Goal: Communication & Community: Answer question/provide support

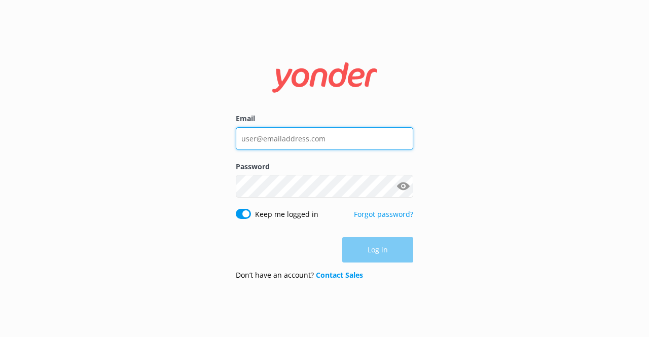
type input "[EMAIL_ADDRESS][DOMAIN_NAME]"
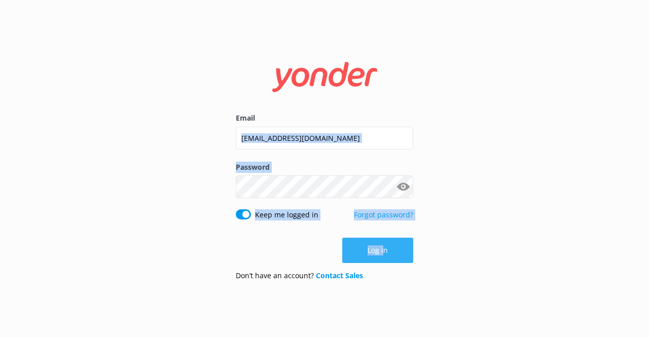
drag, startPoint x: 282, startPoint y: 153, endPoint x: 382, endPoint y: 238, distance: 131.2
click at [382, 238] on form "Email [EMAIL_ADDRESS][DOMAIN_NAME] Password Show password Keep me logged in For…" at bounding box center [324, 168] width 177 height 241
click at [382, 238] on button "Log in" at bounding box center [377, 250] width 71 height 25
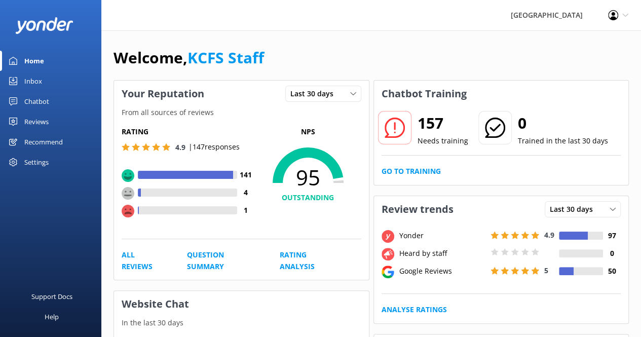
click at [39, 83] on div "Inbox" at bounding box center [33, 81] width 18 height 20
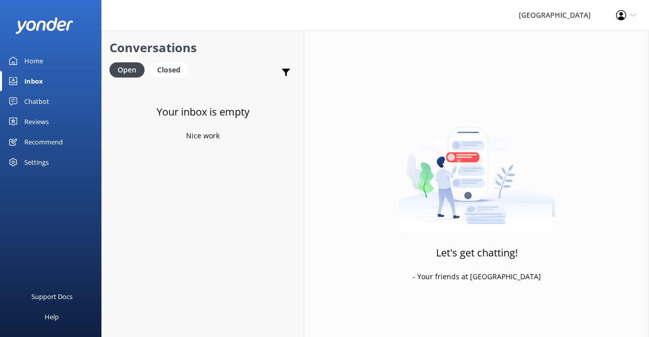
click at [162, 61] on div "Conversations Open Closed Important Converted Assigned to me Unassigned" at bounding box center [203, 56] width 202 height 53
click at [171, 65] on div "Closed" at bounding box center [168, 69] width 39 height 15
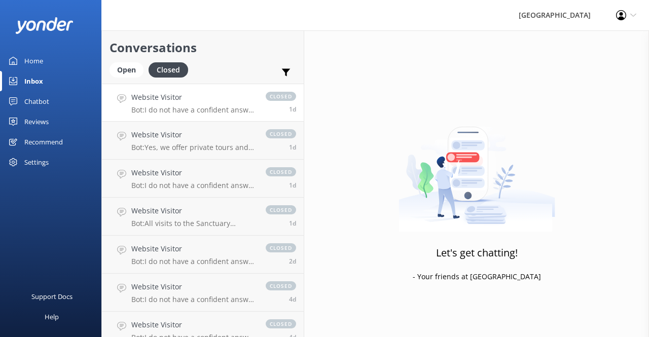
click at [187, 106] on p "Bot: I do not have a confident answer to your question. For more comprehensive …" at bounding box center [193, 109] width 124 height 9
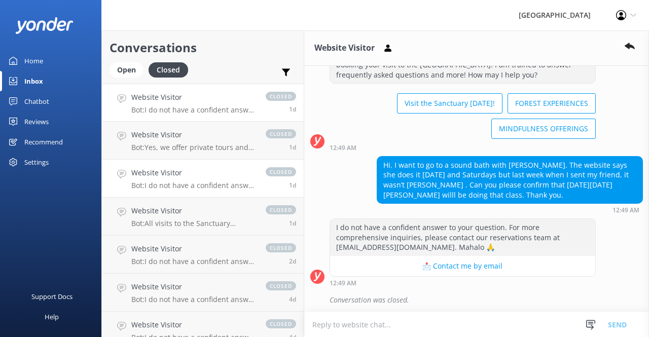
scroll to position [14, 0]
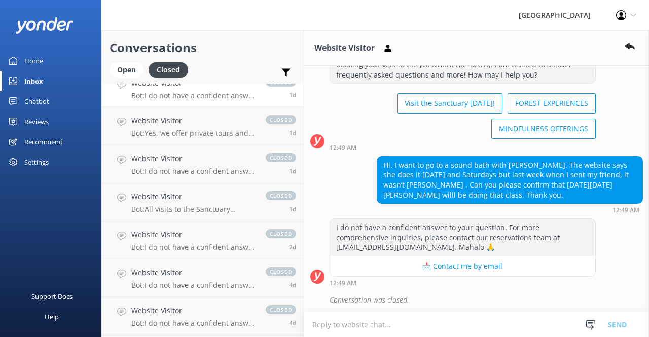
click at [366, 330] on textarea at bounding box center [476, 324] width 345 height 25
paste textarea "Yes, [PERSON_NAME] is facilitating the sound bath on [DATE]."
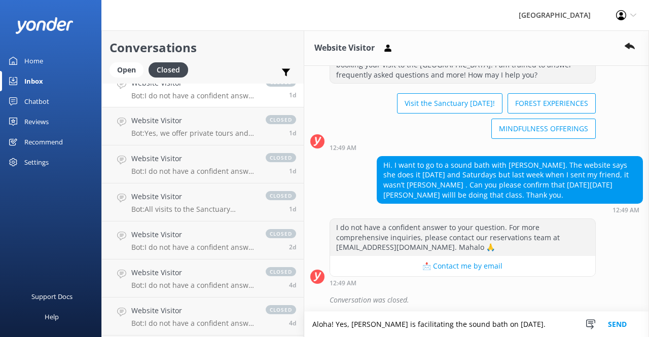
click at [377, 326] on textarea "Aloha! Yes, [PERSON_NAME] is facilitating the sound bath on [DATE]." at bounding box center [476, 324] width 345 height 25
drag, startPoint x: 507, startPoint y: 325, endPoint x: 491, endPoint y: 321, distance: 16.2
click at [507, 325] on textarea "Aloha! Yes, [PERSON_NAME] is facilitating the sound bath on [DATE]." at bounding box center [476, 324] width 345 height 25
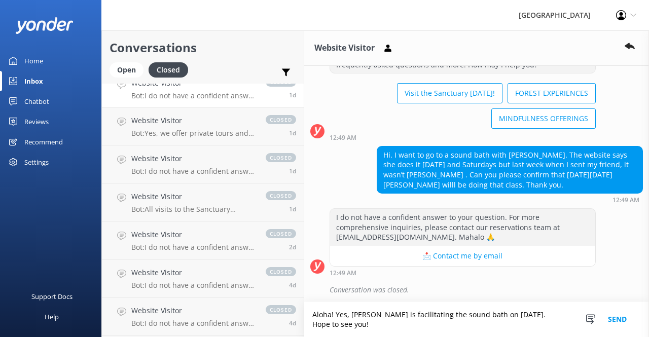
scroll to position [47, 0]
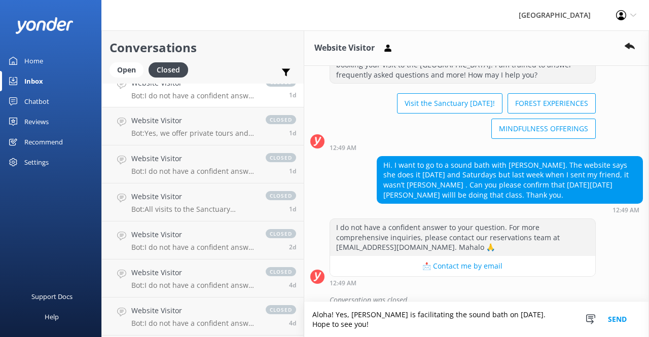
type textarea "Aloha! Yes, [PERSON_NAME] is facilitating the sound bath on [DATE]. Hope to see…"
click at [620, 316] on button "Send" at bounding box center [617, 319] width 38 height 35
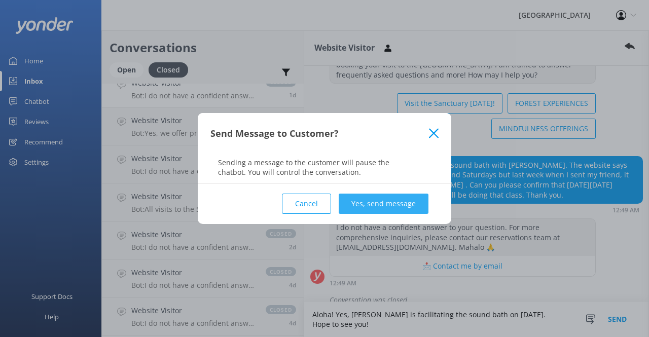
click at [402, 201] on button "Yes, send message" at bounding box center [383, 204] width 90 height 20
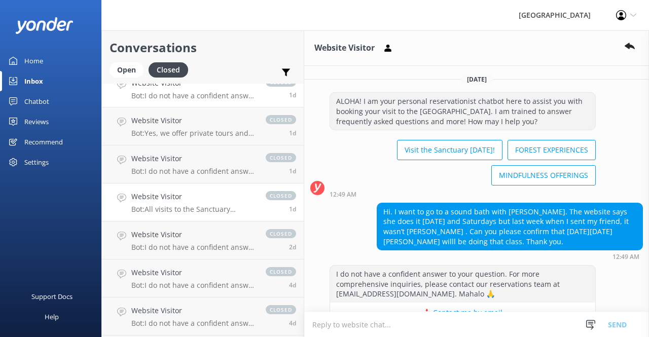
scroll to position [0, 0]
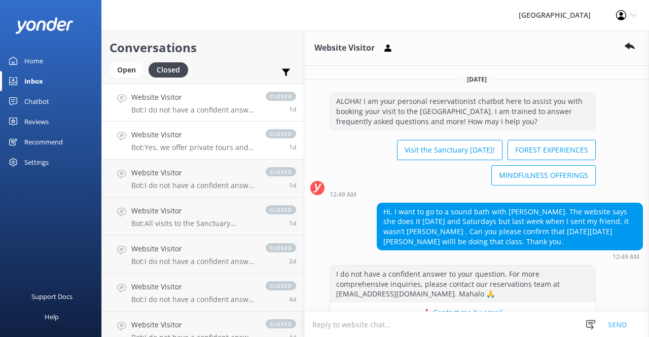
click at [221, 138] on h4 "Website Visitor" at bounding box center [193, 134] width 124 height 11
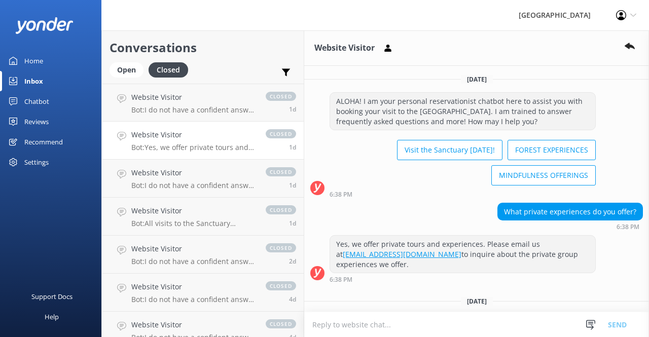
scroll to position [23, 0]
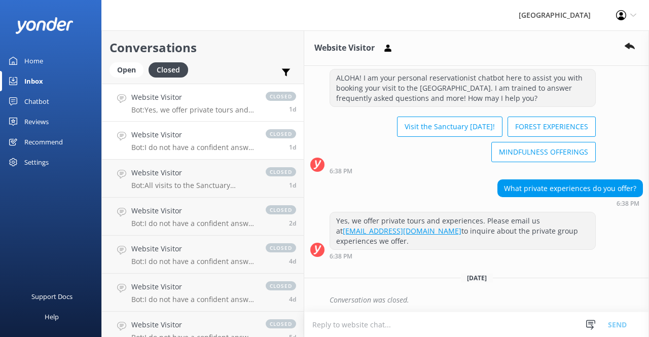
click at [238, 155] on link "Website Visitor Bot: I do not have a confident answer to your question. For mor…" at bounding box center [203, 141] width 202 height 38
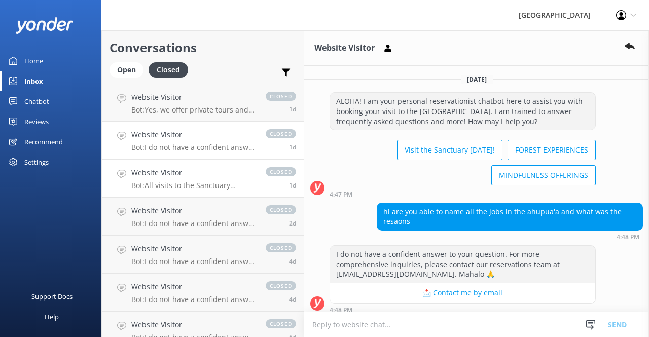
scroll to position [54, 0]
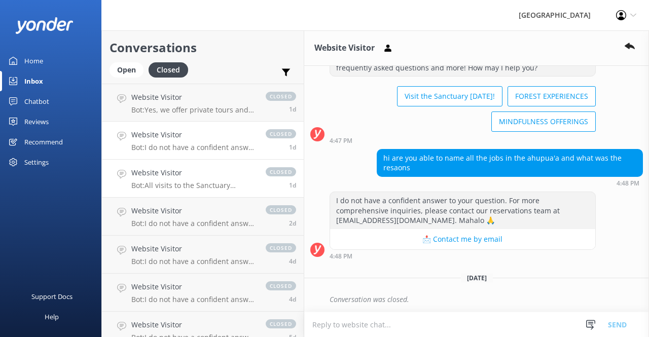
click at [230, 184] on p "Bot: All visits to the Sanctuary require a reservation, and we only offer guide…" at bounding box center [193, 185] width 124 height 9
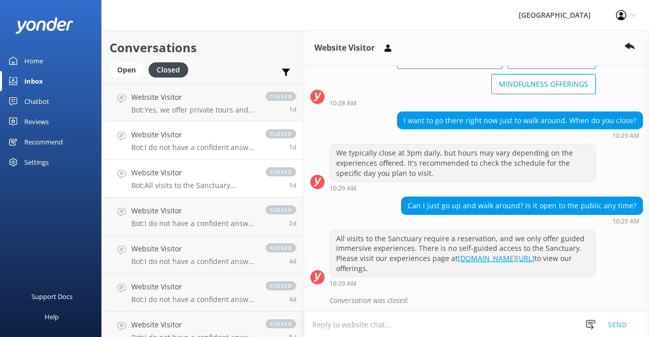
click at [234, 156] on link "Website Visitor Bot: I do not have a confident answer to your question. For mor…" at bounding box center [203, 141] width 202 height 38
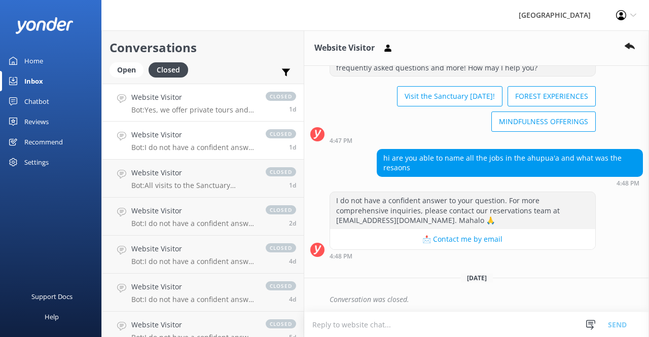
click at [220, 111] on p "Bot: Yes, we offer private tours and experiences. Please email us at [EMAIL_ADD…" at bounding box center [193, 109] width 124 height 9
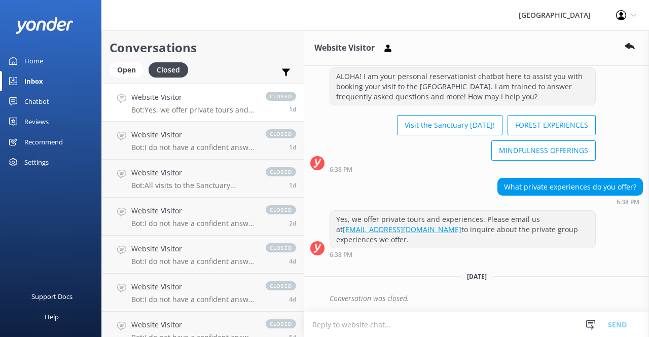
scroll to position [23, 0]
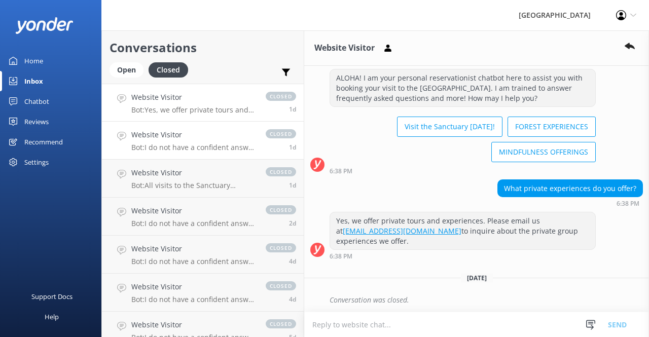
click at [222, 139] on h4 "Website Visitor" at bounding box center [193, 134] width 124 height 11
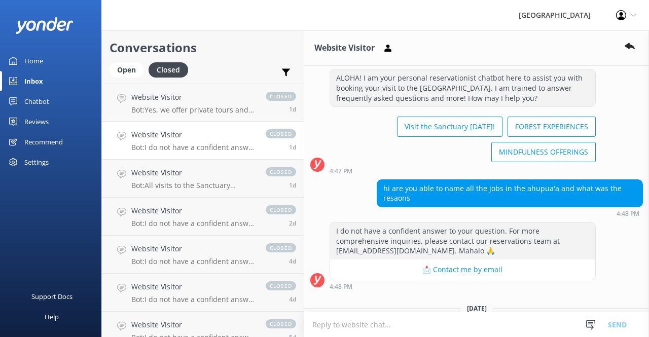
scroll to position [54, 0]
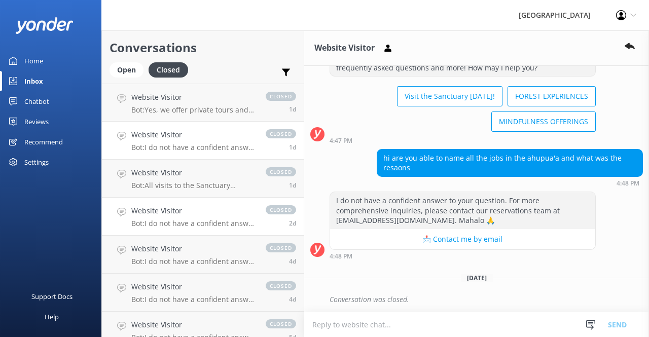
click at [215, 200] on link "Website Visitor Bot: I do not have a confident answer to your question. For mor…" at bounding box center [203, 217] width 202 height 38
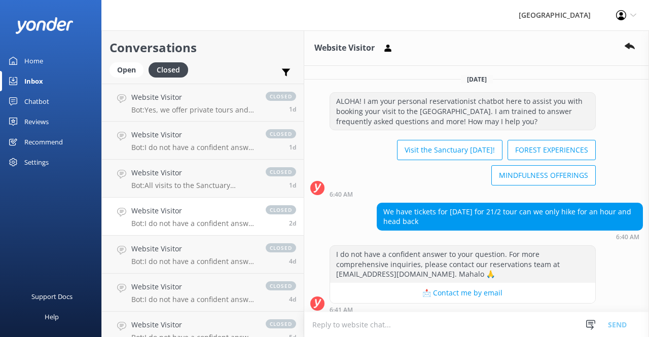
scroll to position [27, 0]
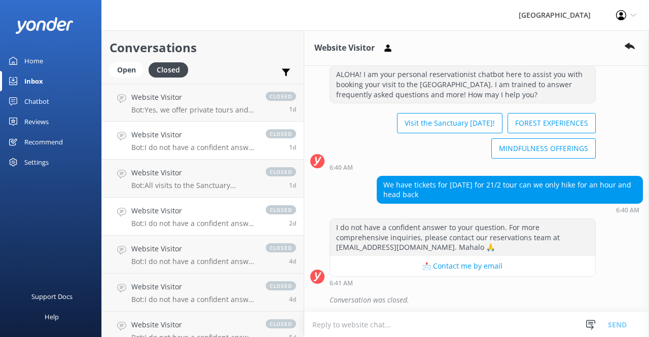
click at [213, 153] on link "Website Visitor Bot: I do not have a confident answer to your question. For mor…" at bounding box center [203, 141] width 202 height 38
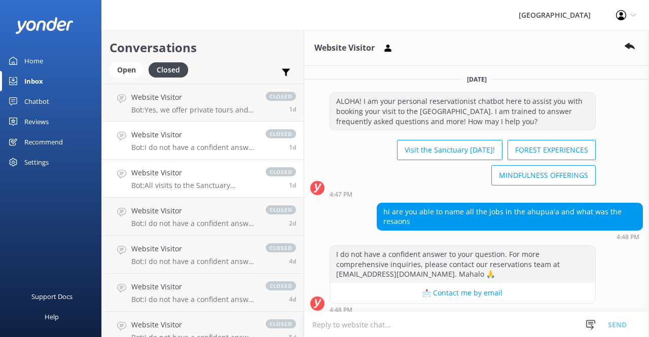
click at [203, 177] on h4 "Website Visitor" at bounding box center [193, 172] width 124 height 11
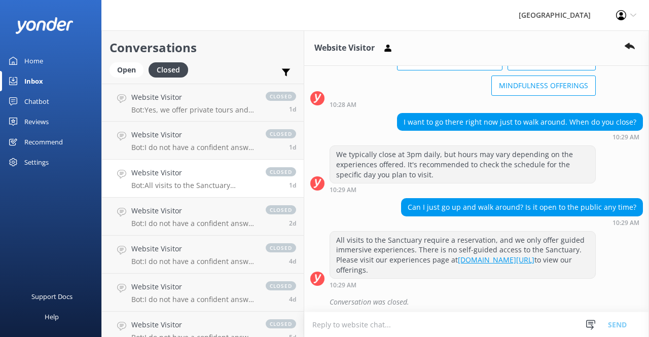
scroll to position [91, 0]
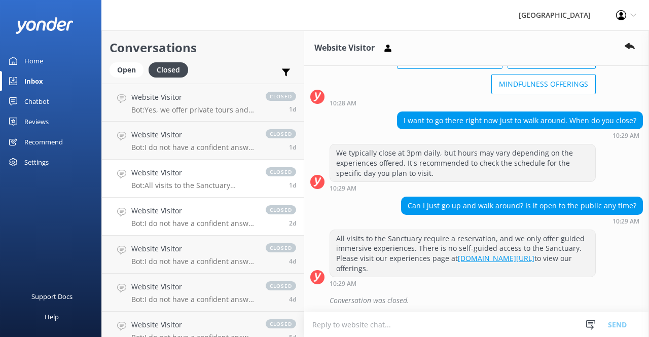
click at [236, 214] on h4 "Website Visitor" at bounding box center [193, 210] width 124 height 11
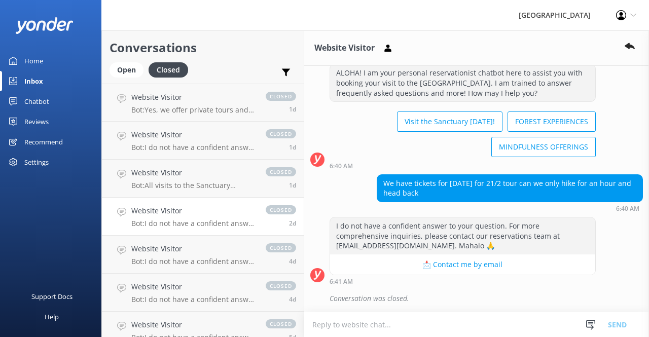
scroll to position [27, 0]
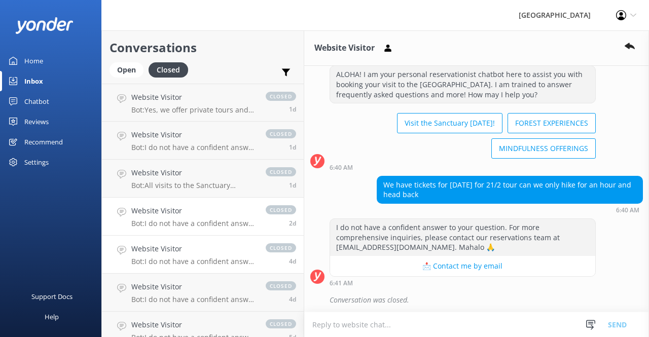
click at [247, 258] on p "Bot: I do not have a confident answer to your question. For more comprehensive …" at bounding box center [193, 261] width 124 height 9
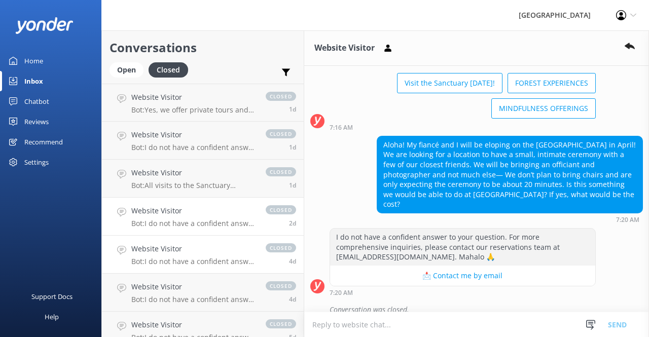
click at [239, 224] on p "Bot: I do not have a confident answer to your question. For more comprehensive …" at bounding box center [193, 223] width 124 height 9
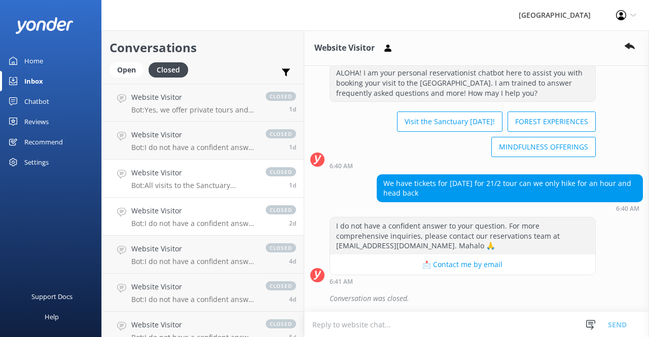
scroll to position [27, 0]
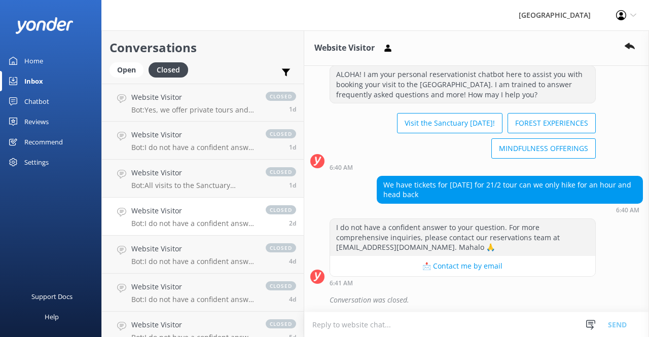
click at [426, 322] on textarea at bounding box center [476, 324] width 345 height 25
click at [412, 328] on textarea "Aloha, yes you can!" at bounding box center [476, 324] width 345 height 25
paste textarea "You can also reach us by phone at [PHONE_NUMBER], our main reservation line, du…"
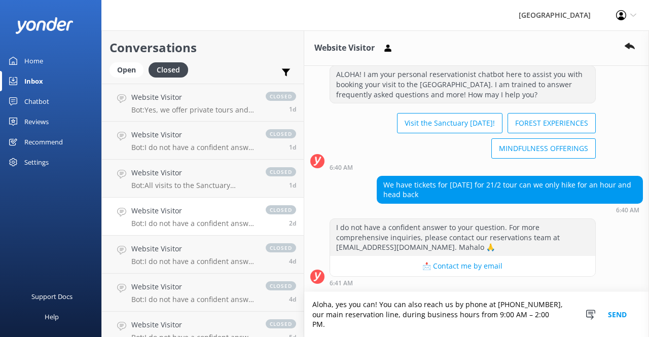
scroll to position [37, 0]
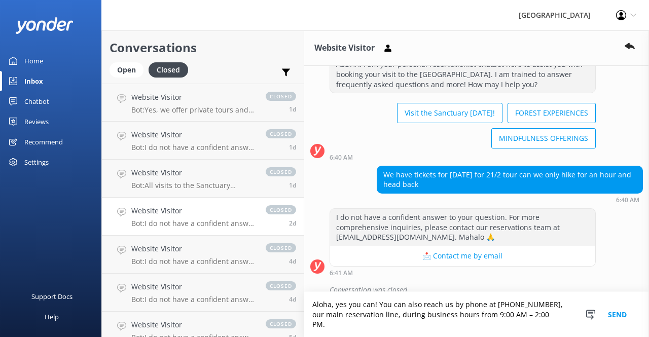
click at [377, 310] on textarea "Aloha, yes you can! You can also reach us by phone at [PHONE_NUMBER], our main …" at bounding box center [476, 314] width 345 height 45
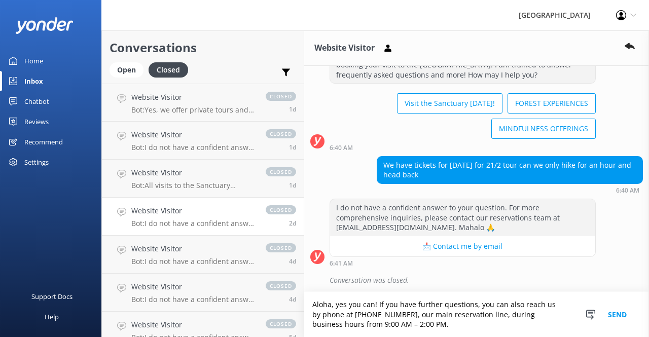
type textarea "Aloha, yes you can! If you have further questions, you can also reach us by pho…"
click at [615, 311] on button "Send" at bounding box center [617, 314] width 38 height 45
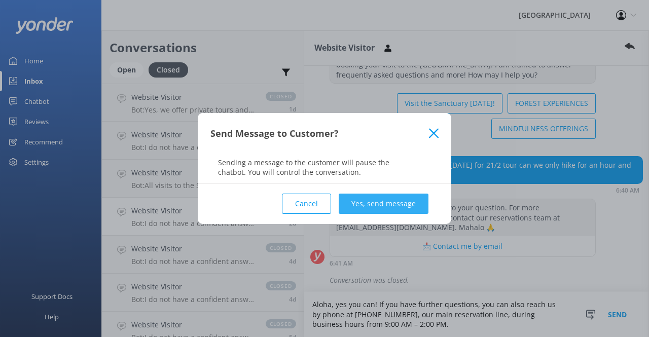
click at [390, 208] on button "Yes, send message" at bounding box center [383, 204] width 90 height 20
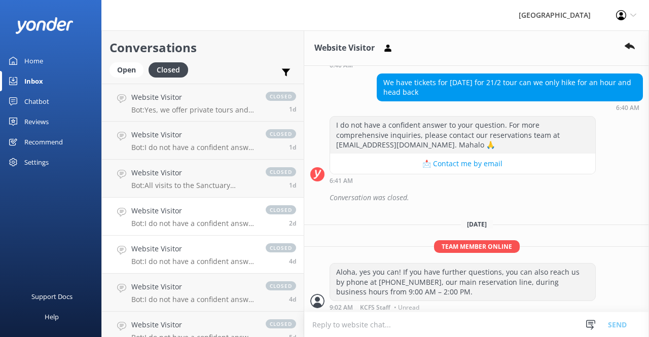
scroll to position [131, 0]
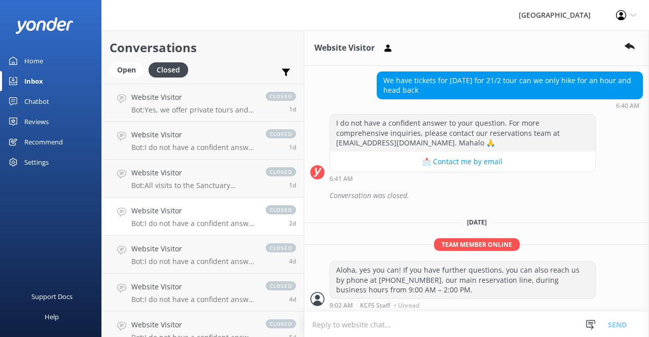
click at [237, 223] on p "Bot: I do not have a confident answer to your question. For more comprehensive …" at bounding box center [193, 223] width 124 height 9
click at [236, 253] on h4 "Website Visitor" at bounding box center [193, 248] width 124 height 11
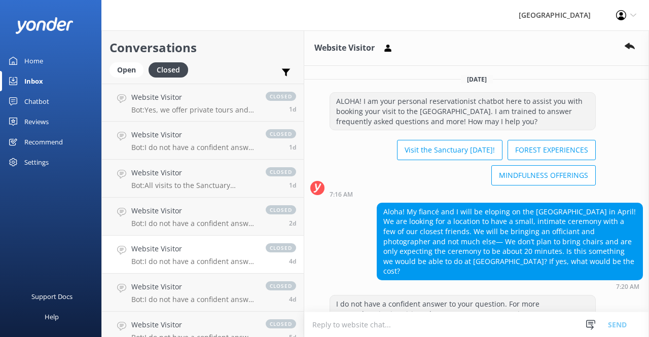
scroll to position [67, 0]
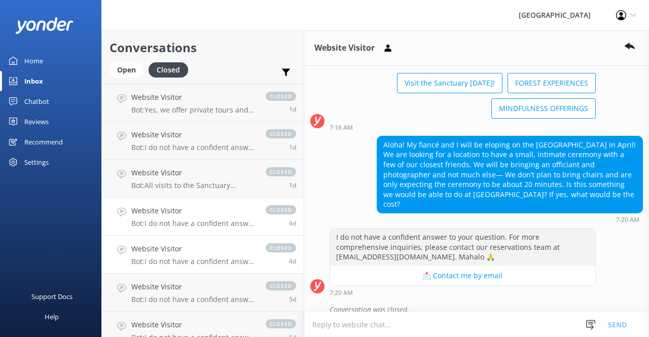
click at [213, 261] on p "Bot: I do not have a confident answer to your question. For more comprehensive …" at bounding box center [193, 261] width 124 height 9
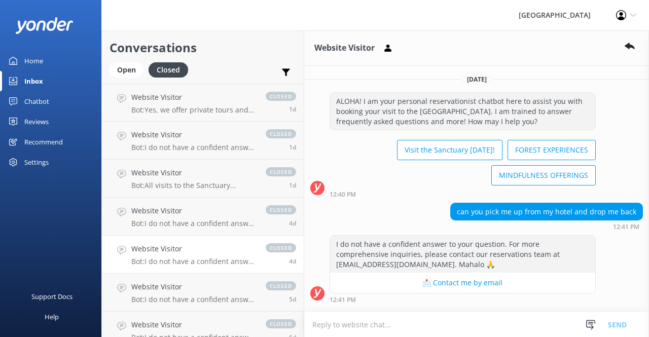
scroll to position [44, 0]
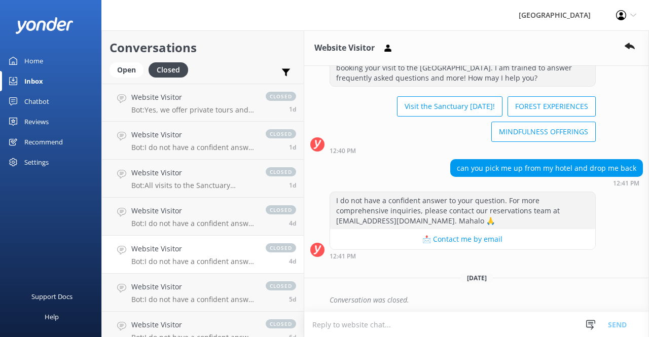
click at [358, 320] on textarea at bounding box center [476, 324] width 345 height 25
paste textarea "We are located about 20 minutes by car from [GEOGRAPHIC_DATA]. Guests typically…"
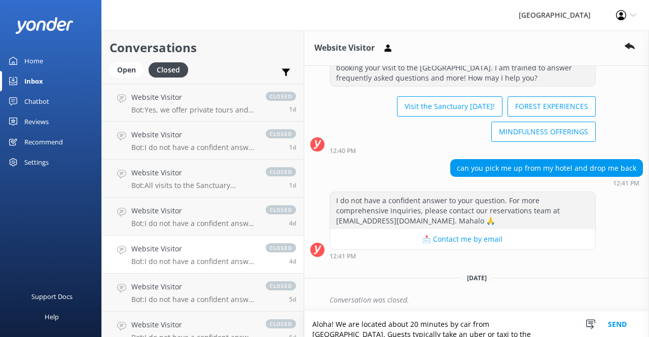
scroll to position [2, 0]
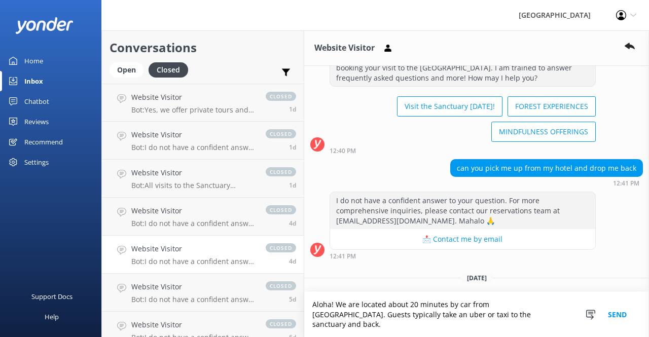
drag, startPoint x: 520, startPoint y: 314, endPoint x: 335, endPoint y: 317, distance: 185.0
click at [335, 317] on textarea "Aloha! We are located about 20 minutes by car from [GEOGRAPHIC_DATA]. Guests ty…" at bounding box center [476, 314] width 345 height 45
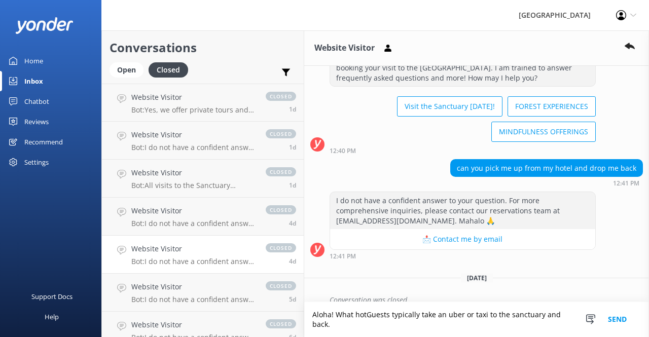
scroll to position [54, 0]
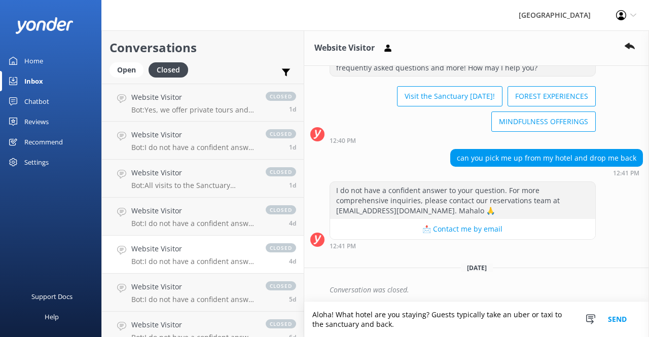
click at [429, 314] on textarea "Aloha! What hotel are you staying? Guests typically take an uber or taxi to the…" at bounding box center [476, 319] width 345 height 35
paste textarea "Our address is [STREET_ADDRESS][US_STATE]. Please use Google Maps for direction…"
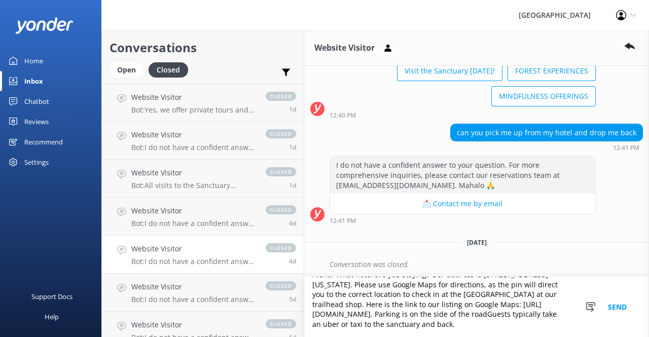
scroll to position [24, 0]
drag, startPoint x: 471, startPoint y: 318, endPoint x: 326, endPoint y: 317, distance: 144.9
click at [326, 317] on textarea "Aloha! What hotel are you staying? Our address is [STREET_ADDRESS][US_STATE]. P…" at bounding box center [476, 307] width 345 height 60
type textarea "Aloha! What hotel are you staying? Our address is [STREET_ADDRESS][US_STATE]. P…"
click at [615, 308] on button "Send" at bounding box center [617, 307] width 38 height 60
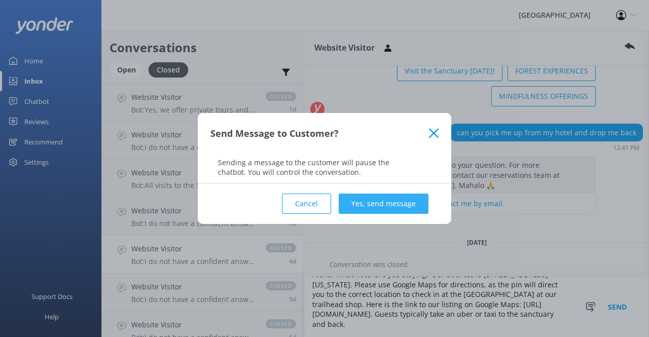
click at [393, 204] on button "Yes, send message" at bounding box center [383, 204] width 90 height 20
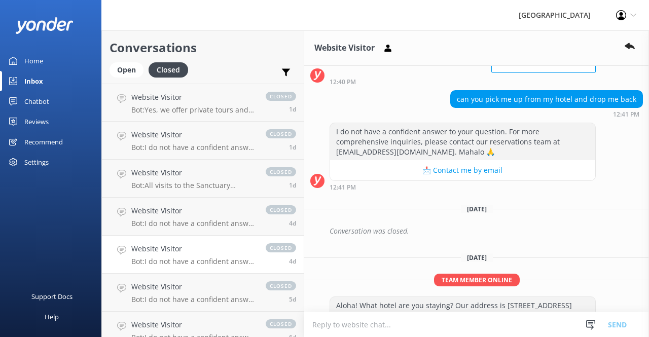
scroll to position [177, 0]
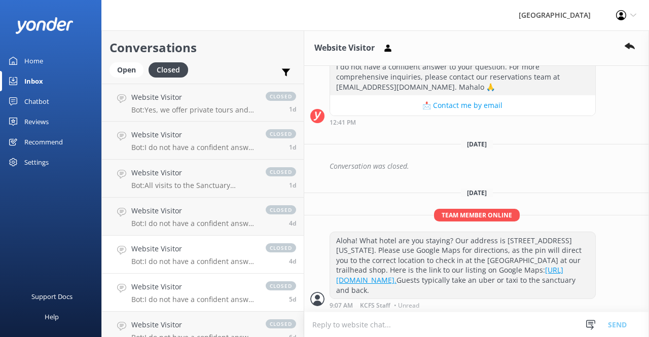
click at [237, 297] on p "Bot: I do not have a confident answer to your question. For more comprehensive …" at bounding box center [193, 299] width 124 height 9
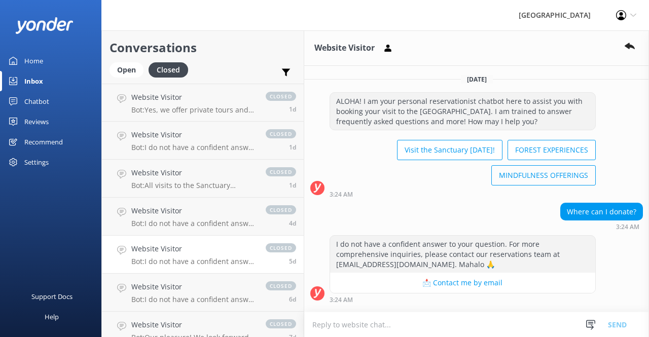
scroll to position [44, 0]
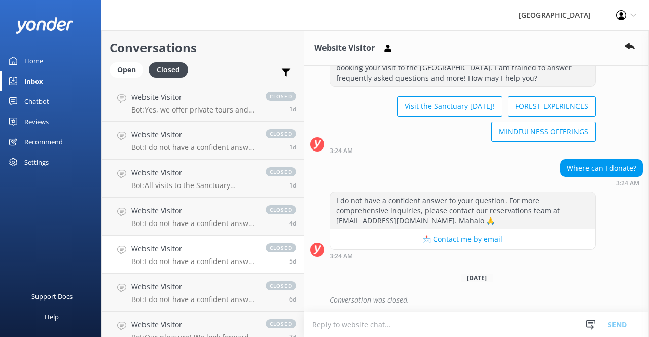
click at [411, 325] on textarea at bounding box center [476, 324] width 345 height 25
type textarea "L"
type textarea "a"
type textarea "Aloha!"
drag, startPoint x: 561, startPoint y: 167, endPoint x: 632, endPoint y: 163, distance: 70.5
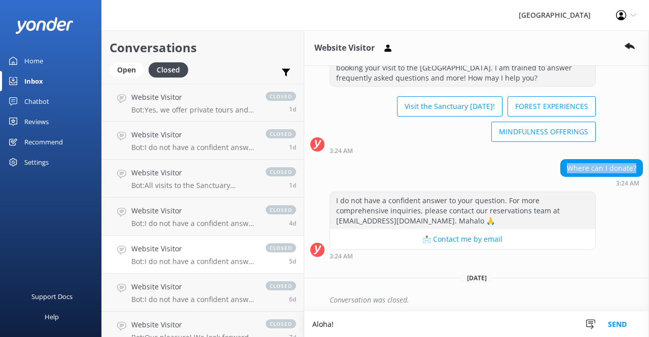
click at [632, 163] on div "Where can I donate?" at bounding box center [601, 168] width 82 height 17
copy div "Where can I donate?"
click at [244, 289] on h4 "Website Visitor" at bounding box center [193, 286] width 124 height 11
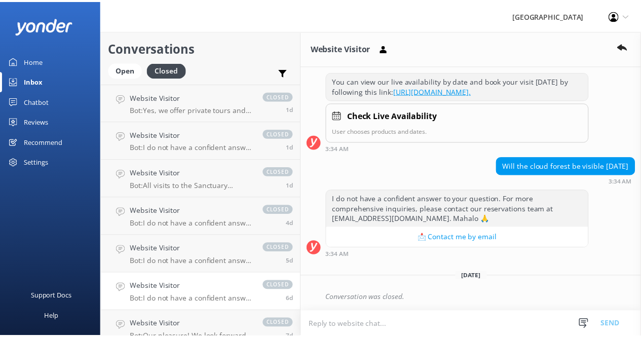
scroll to position [180, 0]
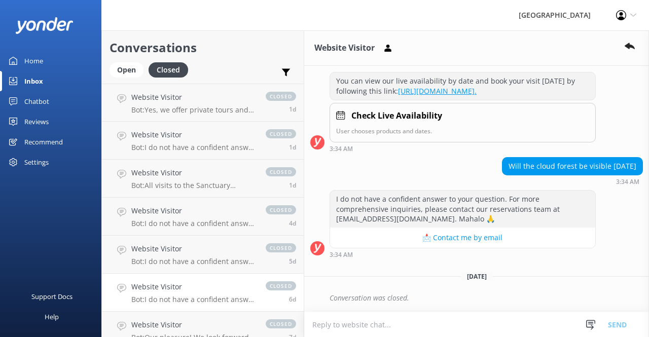
click at [32, 122] on div "Reviews" at bounding box center [36, 121] width 24 height 20
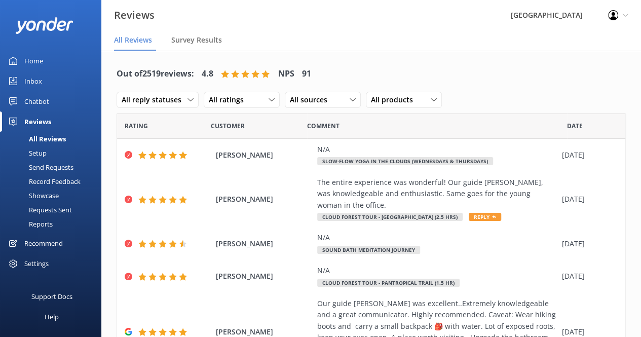
click at [34, 79] on div "Inbox" at bounding box center [33, 81] width 18 height 20
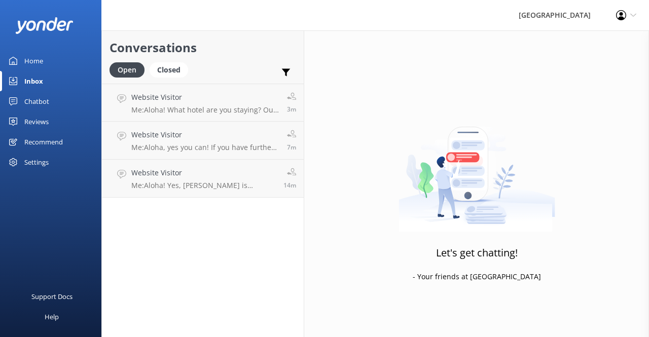
click at [47, 118] on div "Reviews" at bounding box center [36, 121] width 24 height 20
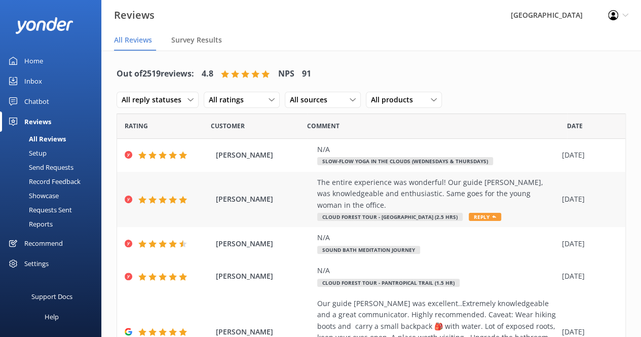
click at [378, 190] on div "The entire experience was wonderful! Our guide [PERSON_NAME], was knowledgeable…" at bounding box center [437, 194] width 240 height 34
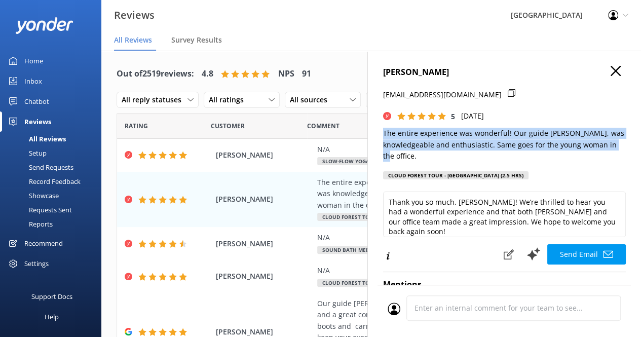
drag, startPoint x: 427, startPoint y: 159, endPoint x: 369, endPoint y: 135, distance: 62.3
click at [369, 135] on div "[PERSON_NAME] [EMAIL_ADDRESS][DOMAIN_NAME] 5 [DATE] The entire experience was w…" at bounding box center [504, 219] width 274 height 337
copy p "The entire experience was wonderful! Our guide [PERSON_NAME], was knowledgeable…"
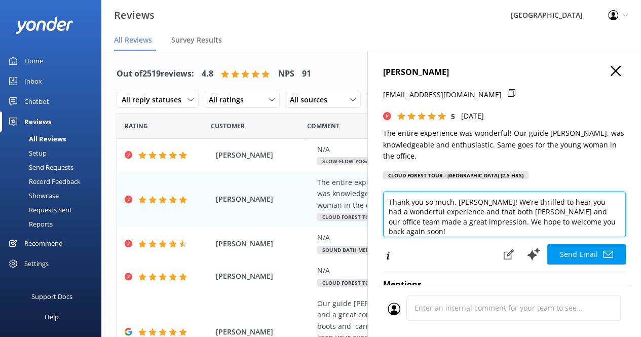
drag, startPoint x: 491, startPoint y: 213, endPoint x: 506, endPoint y: 214, distance: 14.3
click at [506, 214] on textarea "Thank you so much, [PERSON_NAME]! We’re thrilled to hear you had a wonderful ex…" at bounding box center [504, 215] width 243 height 46
click at [510, 211] on textarea "Thank you so much, [PERSON_NAME]! We’re thrilled to hear you had a wonderful ex…" at bounding box center [504, 215] width 243 height 46
type textarea "Thank you so much, [PERSON_NAME]! We’re thrilled to hear you had a wonderful ex…"
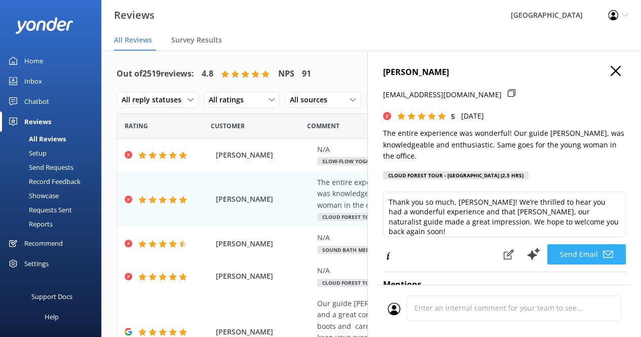
click at [589, 251] on button "Send Email" at bounding box center [586, 254] width 79 height 20
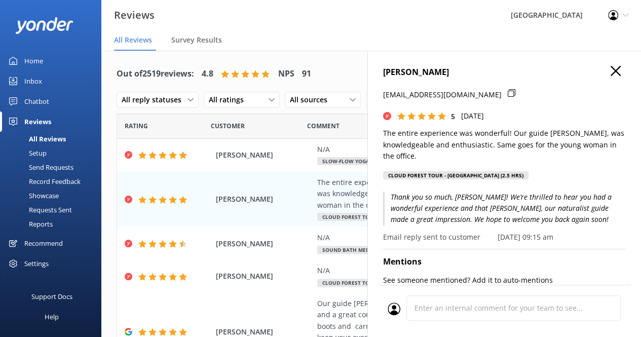
click at [611, 71] on icon "button" at bounding box center [616, 71] width 10 height 10
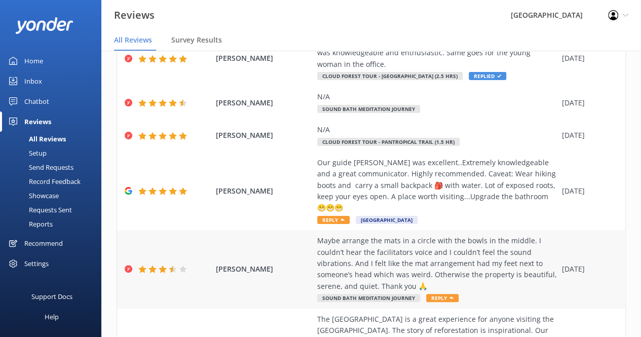
scroll to position [140, 0]
click at [464, 258] on div "Maybe arrange the mats in a circle with the bowls in the middle. I couldn’t hea…" at bounding box center [437, 264] width 240 height 57
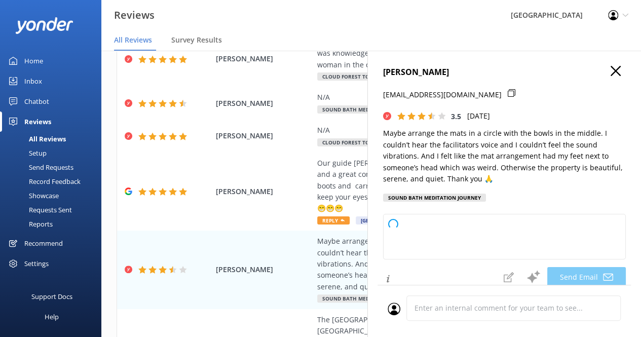
type textarea "Hi [PERSON_NAME], thank you so much for your thoughtful feedback and suggestion…"
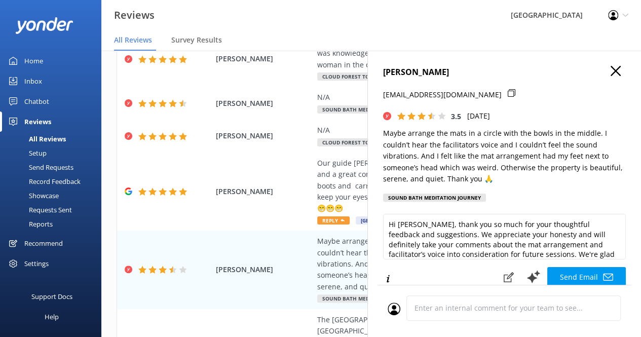
drag, startPoint x: 502, startPoint y: 177, endPoint x: 495, endPoint y: 175, distance: 7.5
click at [495, 175] on p "Maybe arrange the mats in a circle with the bowls in the middle. I couldn’t hea…" at bounding box center [504, 156] width 243 height 57
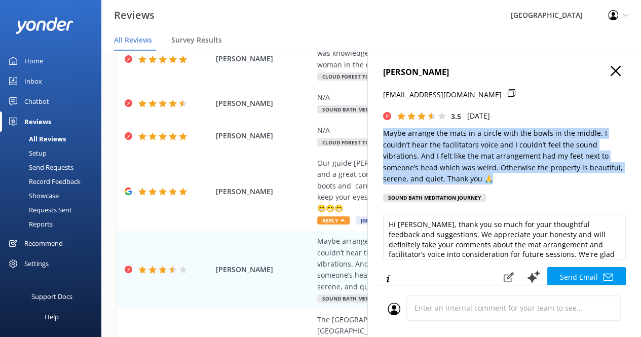
drag, startPoint x: 506, startPoint y: 177, endPoint x: 391, endPoint y: 132, distance: 123.2
click at [376, 129] on div "[PERSON_NAME] [EMAIL_ADDRESS][DOMAIN_NAME] 3.5 [DATE] Maybe arrange the mats in…" at bounding box center [504, 219] width 274 height 337
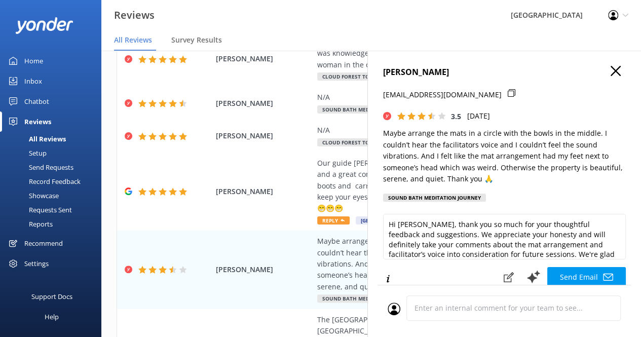
click at [627, 107] on div "[PERSON_NAME] [EMAIL_ADDRESS][DOMAIN_NAME] 3.5 [DATE] Maybe arrange the mats in…" at bounding box center [504, 219] width 274 height 337
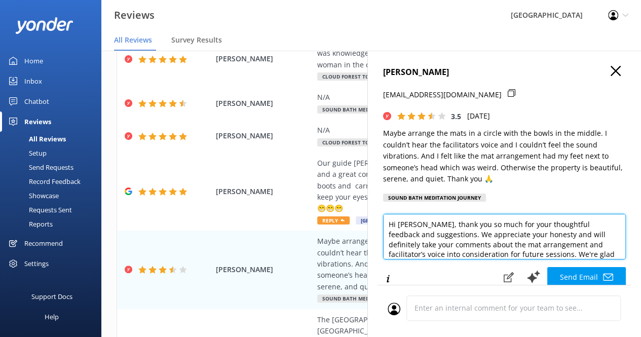
click at [483, 233] on textarea "Hi [PERSON_NAME], thank you so much for your thoughtful feedback and suggestion…" at bounding box center [504, 237] width 243 height 46
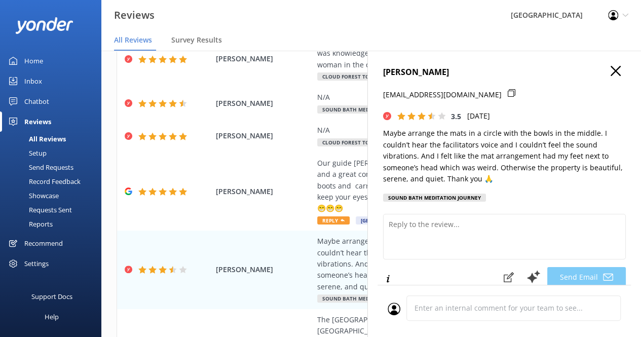
click at [611, 68] on use "button" at bounding box center [616, 71] width 10 height 10
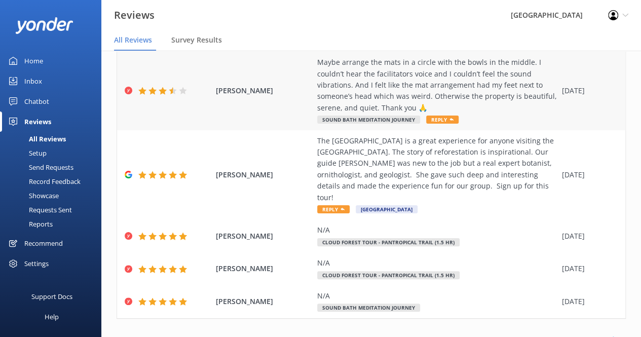
scroll to position [322, 0]
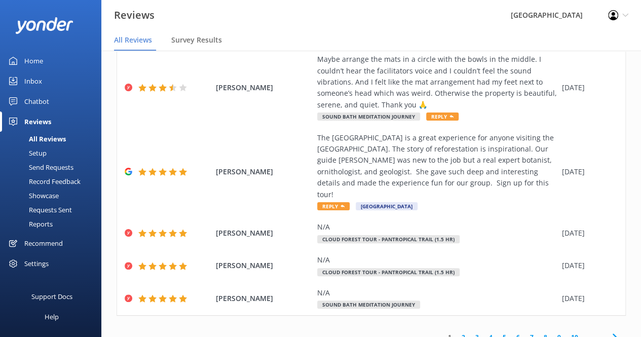
click at [456, 332] on link "2" at bounding box center [463, 337] width 14 height 10
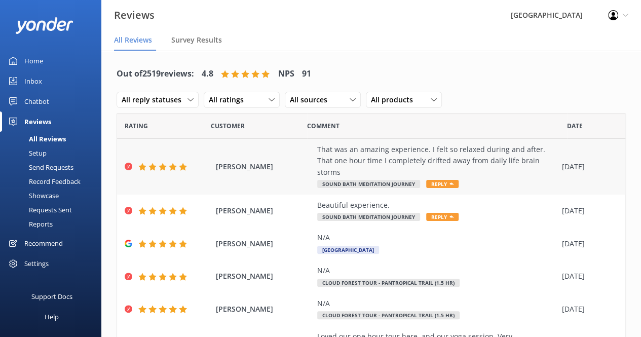
click at [415, 167] on div "That was an amazing experience. I felt so relaxed during and after. That one ho…" at bounding box center [437, 161] width 240 height 34
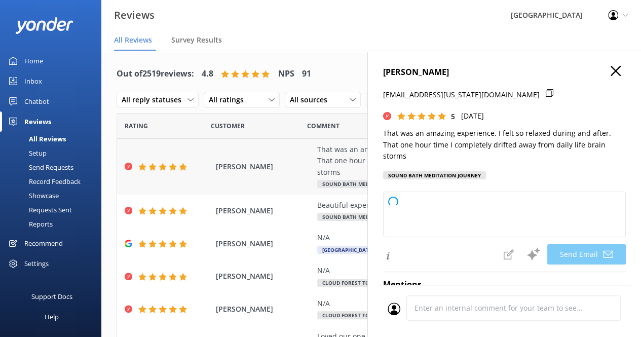
type textarea "Thank you so much, [PERSON_NAME]! We're delighted to hear you had such a relaxi…"
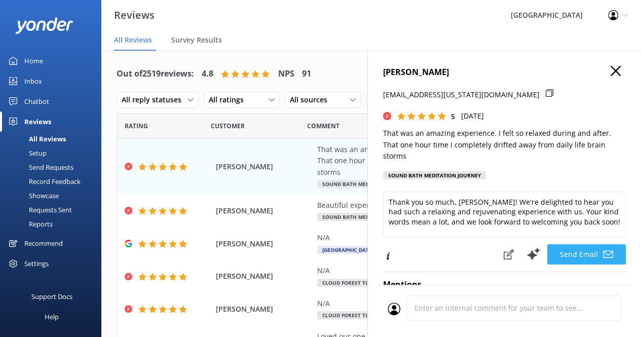
click at [576, 253] on button "Send Email" at bounding box center [586, 254] width 79 height 20
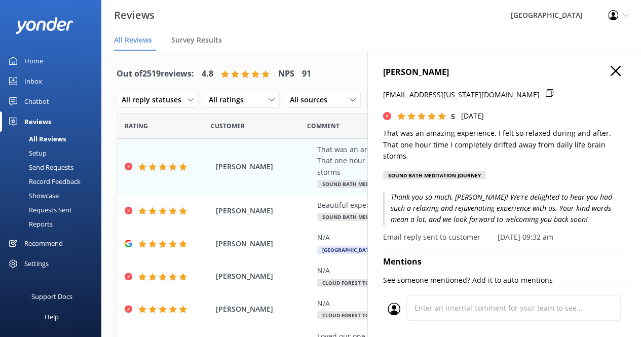
click at [611, 71] on icon "button" at bounding box center [616, 71] width 10 height 10
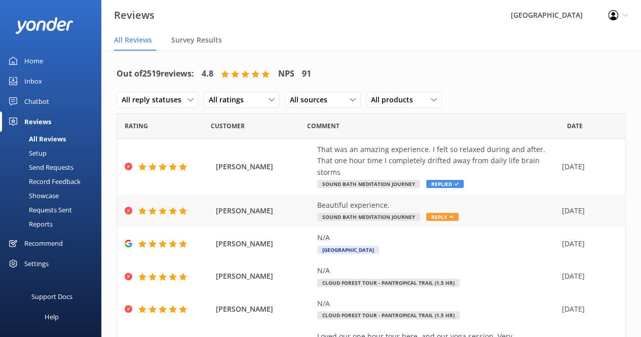
click at [442, 216] on span "Reply" at bounding box center [442, 217] width 32 height 8
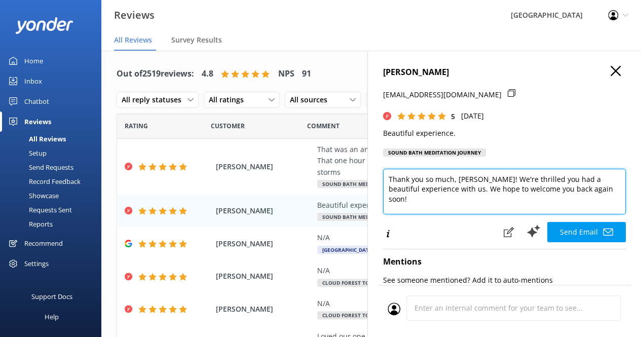
click at [596, 189] on textarea "Thank you so much, [PERSON_NAME]! We're thrilled you had a beautiful experience…" at bounding box center [504, 192] width 243 height 46
paste textarea "If you like to continue to receive inspiration, we invite you to join our onlin…"
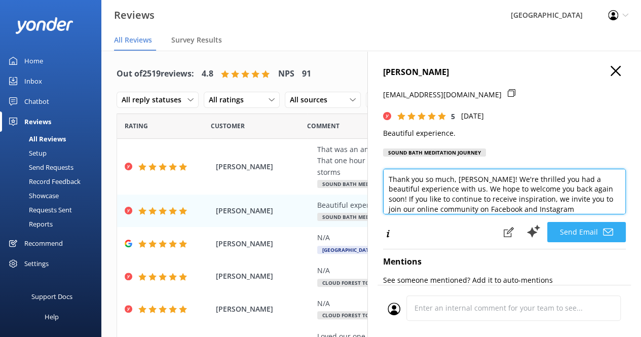
type textarea "Thank you so much, [PERSON_NAME]! We're thrilled you had a beautiful experience…"
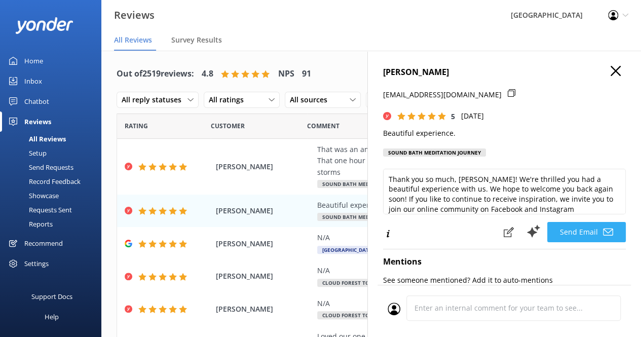
click at [558, 235] on button "Send Email" at bounding box center [586, 232] width 79 height 20
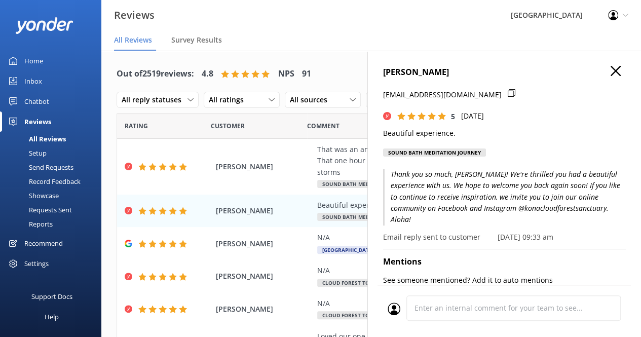
click at [449, 183] on p "Thank you so much, [PERSON_NAME]! We're thrilled you had a beautiful experience…" at bounding box center [504, 197] width 243 height 57
click at [497, 183] on p "Thank you so much, [PERSON_NAME]! We're thrilled you had a beautiful experience…" at bounding box center [504, 197] width 243 height 57
click at [506, 189] on p "Thank you so much, [PERSON_NAME]! We're thrilled you had a beautiful experience…" at bounding box center [504, 197] width 243 height 57
click at [498, 194] on p "Thank you so much, [PERSON_NAME]! We're thrilled you had a beautiful experience…" at bounding box center [504, 197] width 243 height 57
click at [611, 73] on use "button" at bounding box center [616, 71] width 10 height 10
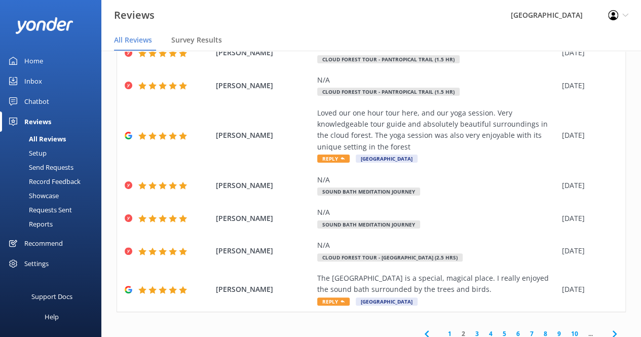
scroll to position [231, 0]
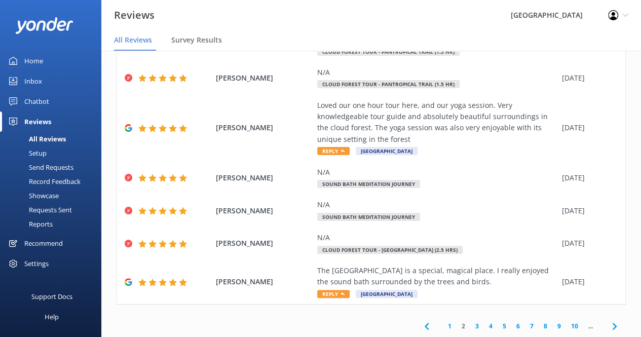
click at [472, 327] on link "3" at bounding box center [477, 326] width 14 height 10
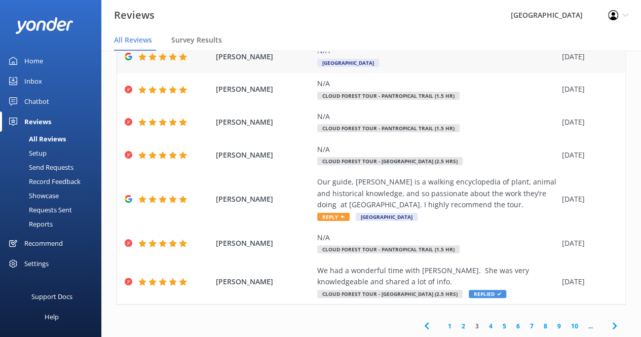
scroll to position [197, 0]
click at [484, 326] on link "4" at bounding box center [491, 327] width 14 height 10
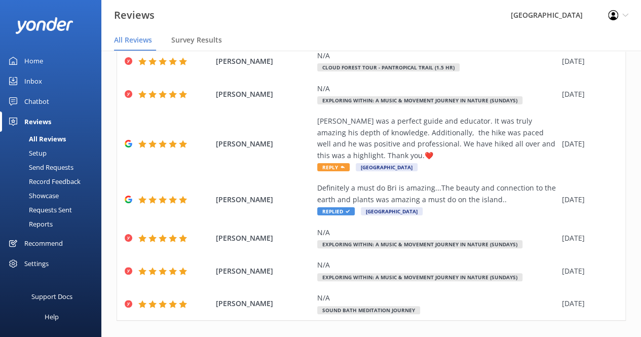
scroll to position [254, 0]
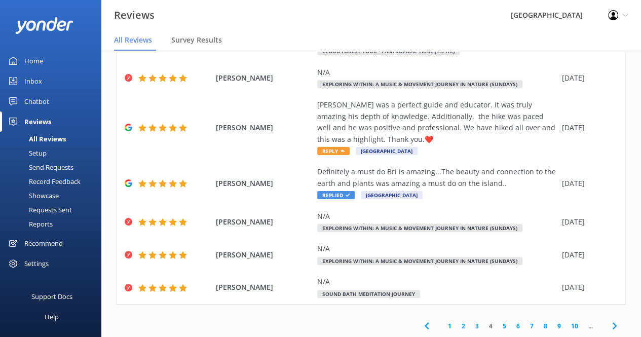
click at [470, 326] on link "3" at bounding box center [477, 326] width 14 height 10
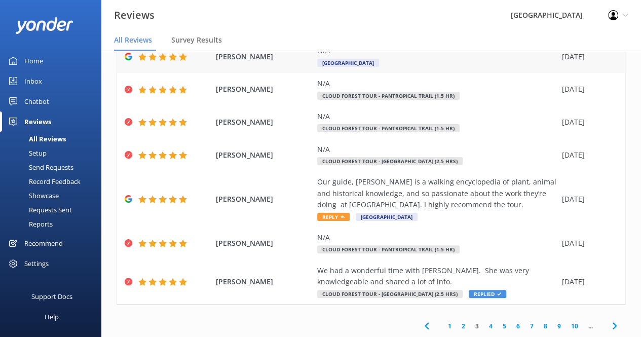
scroll to position [197, 0]
click at [484, 328] on link "4" at bounding box center [491, 327] width 14 height 10
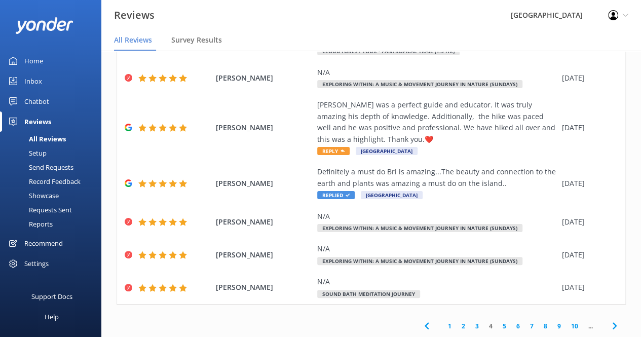
scroll to position [20, 0]
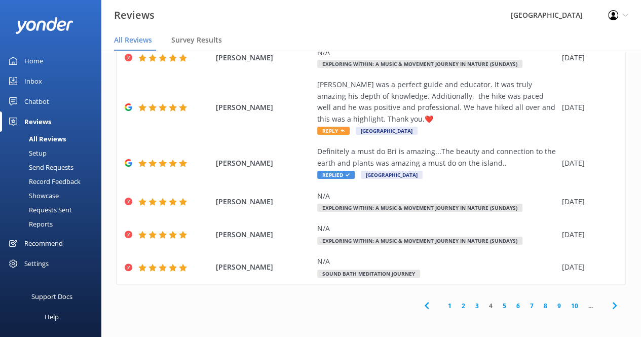
click at [498, 308] on link "5" at bounding box center [505, 306] width 14 height 10
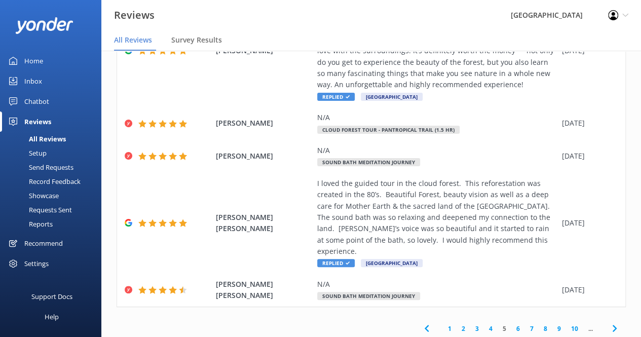
scroll to position [368, 0]
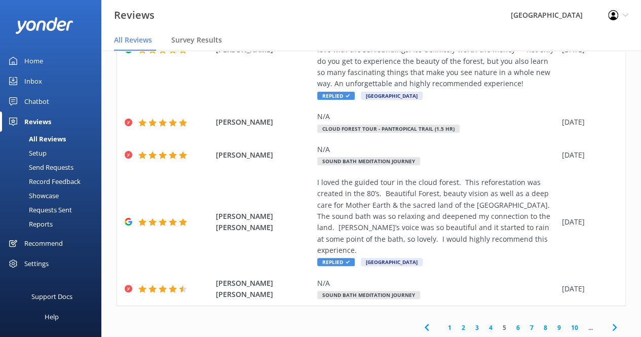
click at [511, 323] on link "6" at bounding box center [518, 328] width 14 height 10
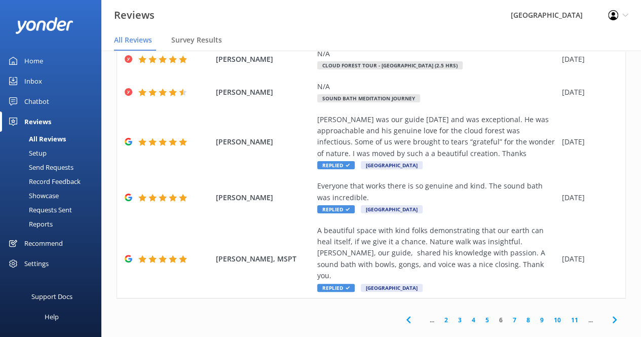
scroll to position [444, 0]
click at [508, 315] on link "7" at bounding box center [515, 320] width 14 height 10
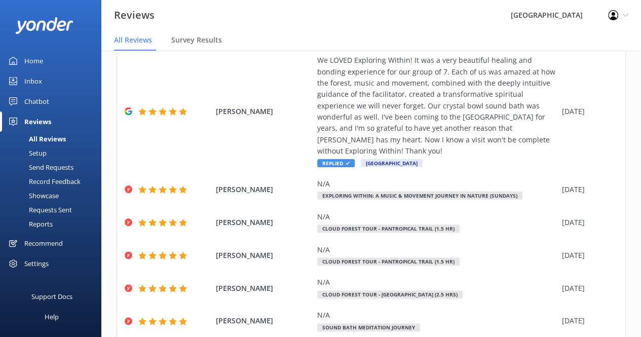
scroll to position [243, 0]
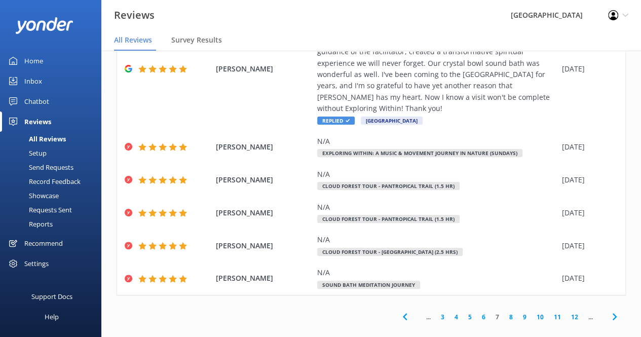
click at [504, 312] on link "8" at bounding box center [511, 317] width 14 height 10
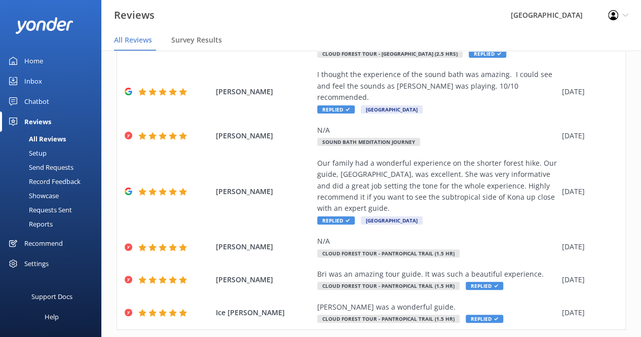
scroll to position [288, 0]
